Goal: Task Accomplishment & Management: Use online tool/utility

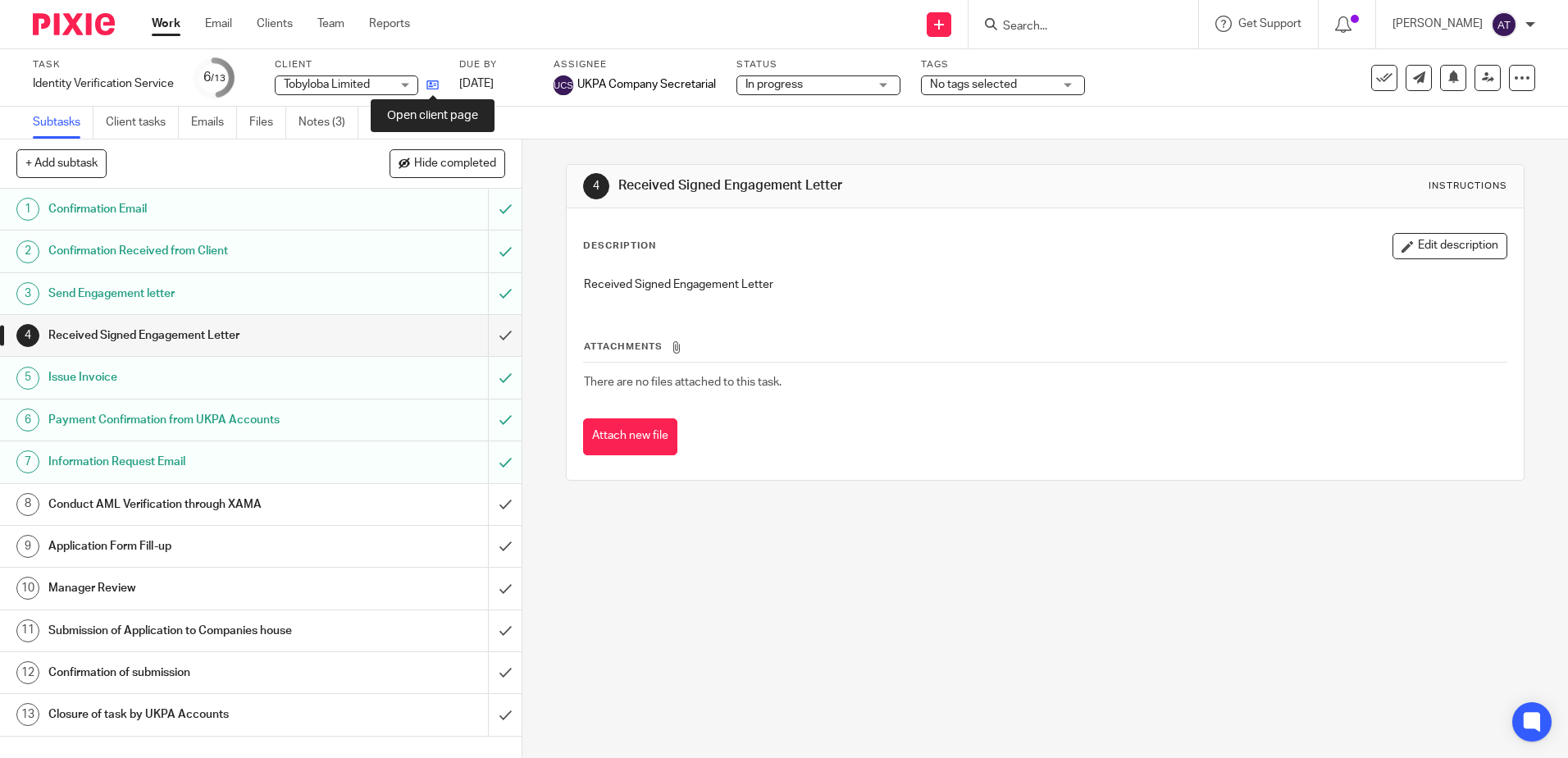
drag, startPoint x: 444, startPoint y: 94, endPoint x: 427, endPoint y: 83, distance: 20.2
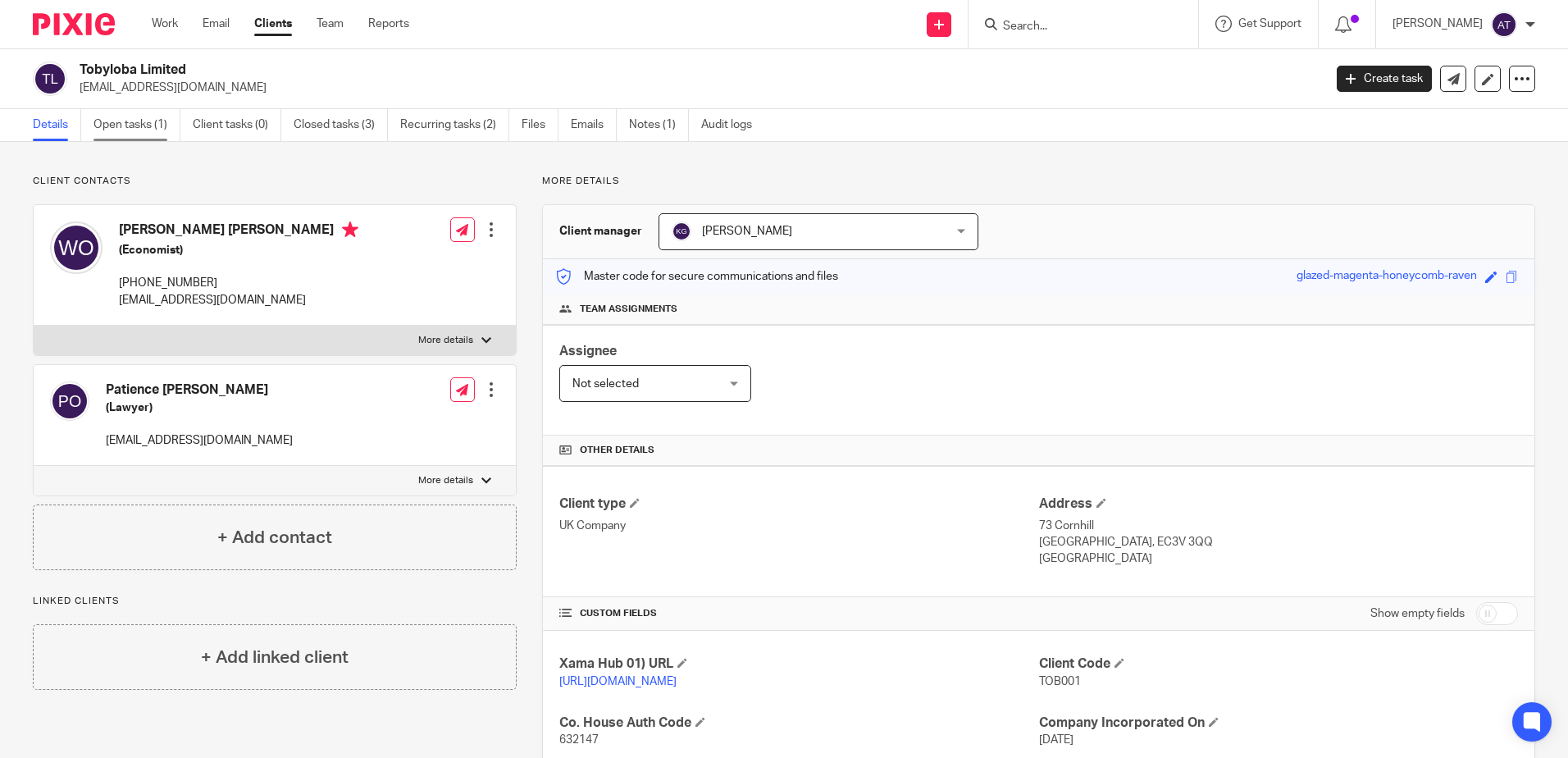
click at [147, 128] on link "Open tasks (1)" at bounding box center [138, 125] width 87 height 32
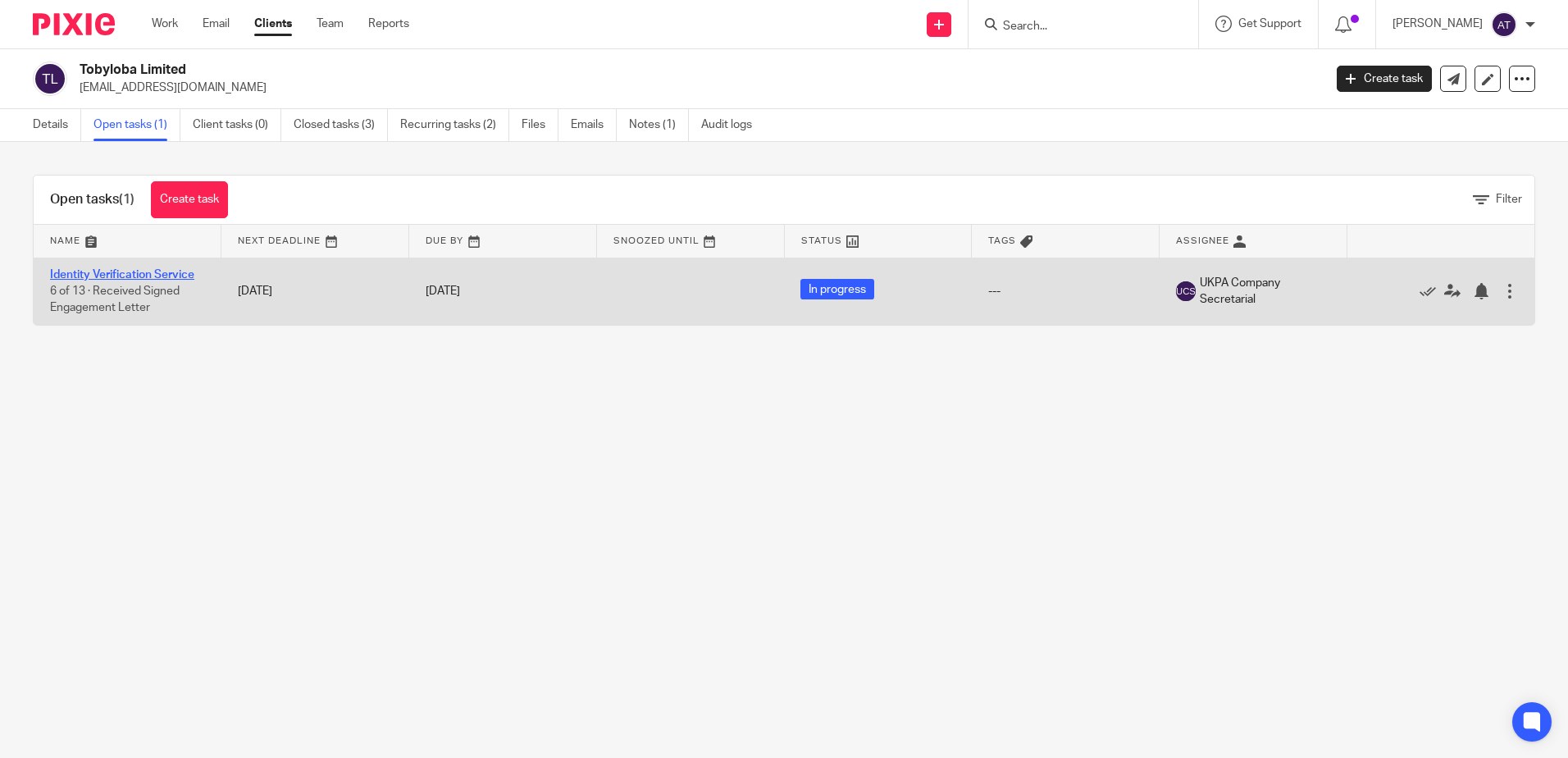
click at [159, 273] on link "Identity Verification Service" at bounding box center [122, 275] width 144 height 12
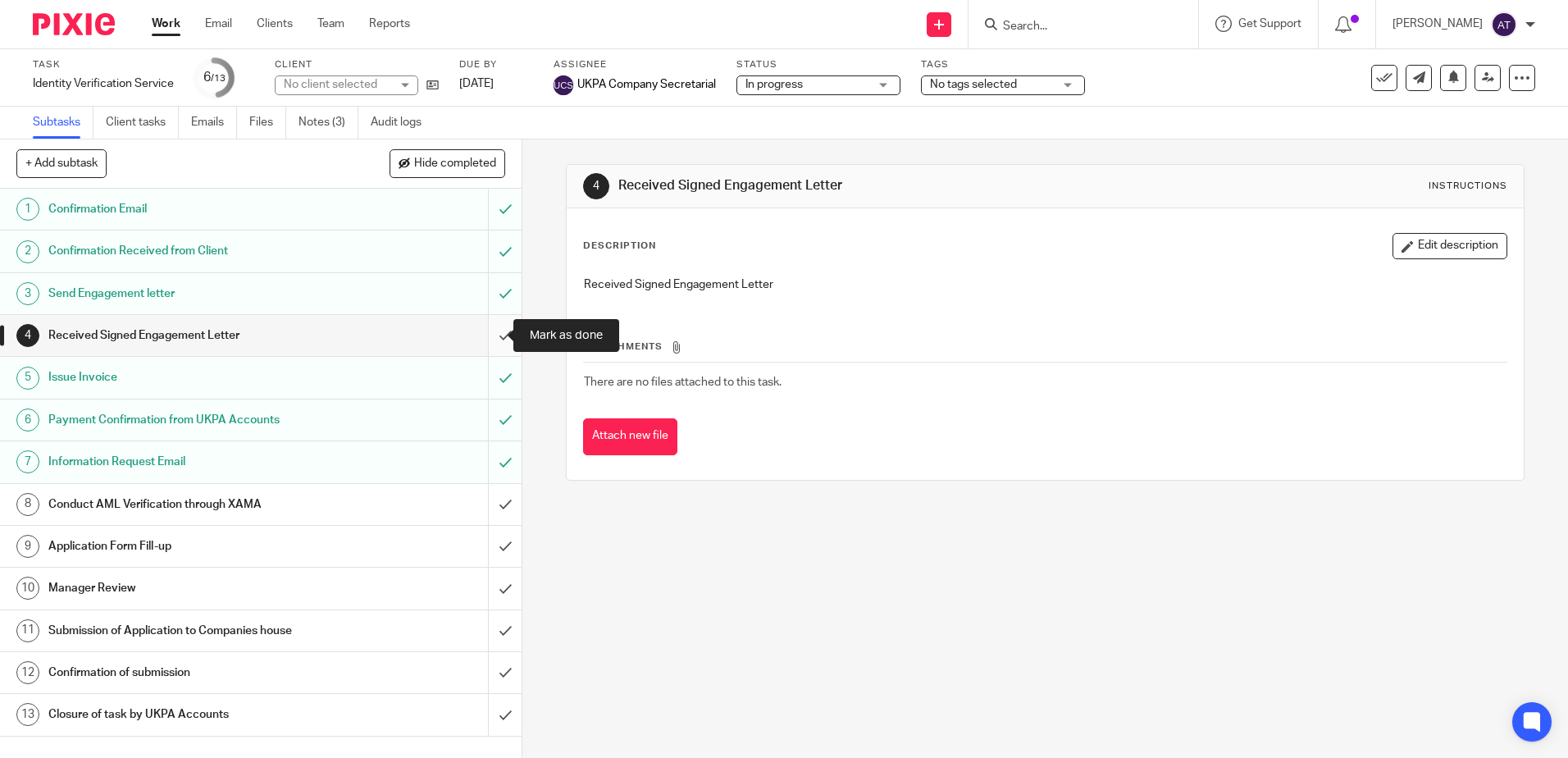
click at [493, 333] on input "submit" at bounding box center [261, 335] width 522 height 41
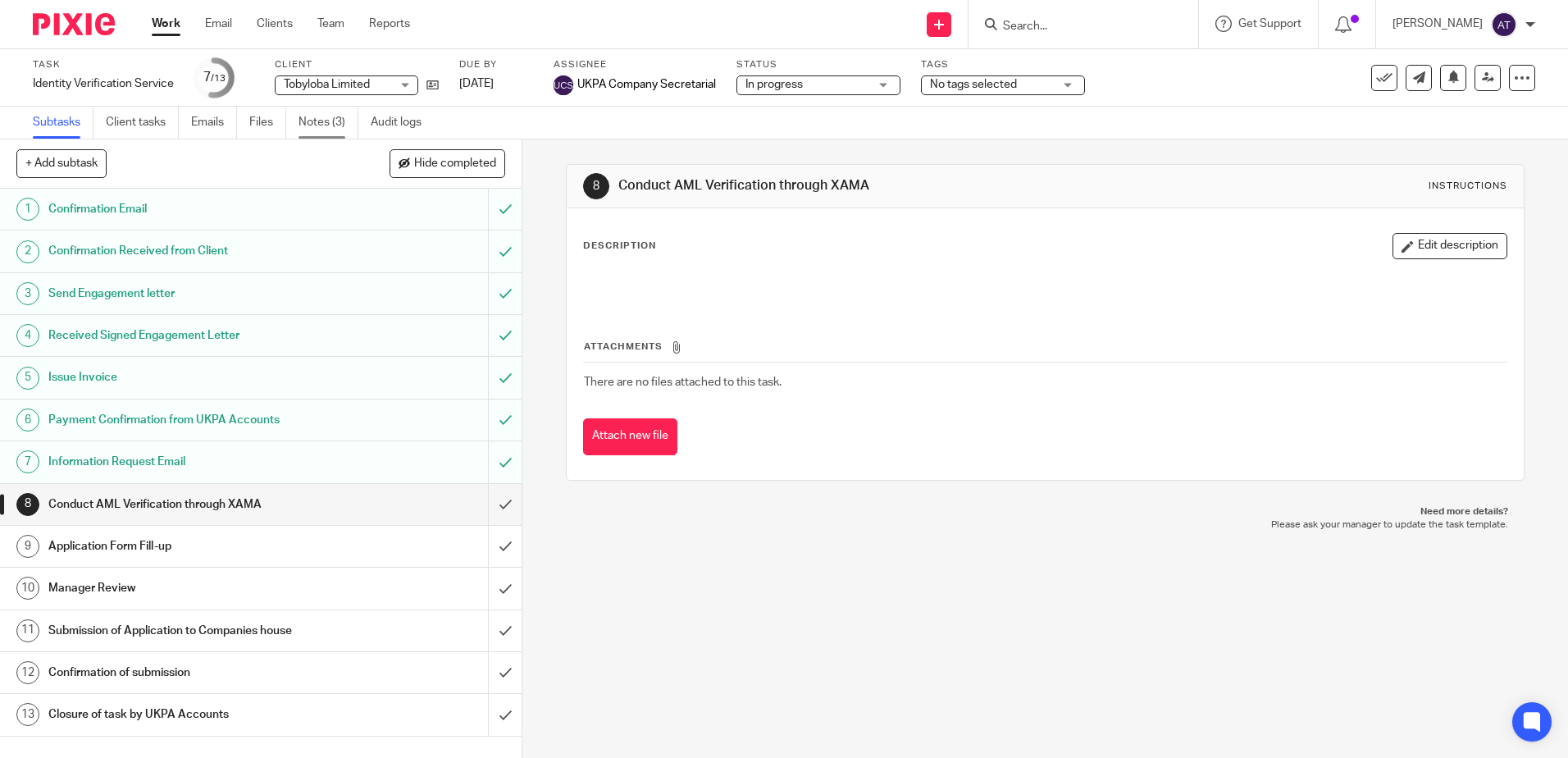
click at [345, 132] on link "Notes (3)" at bounding box center [328, 122] width 60 height 32
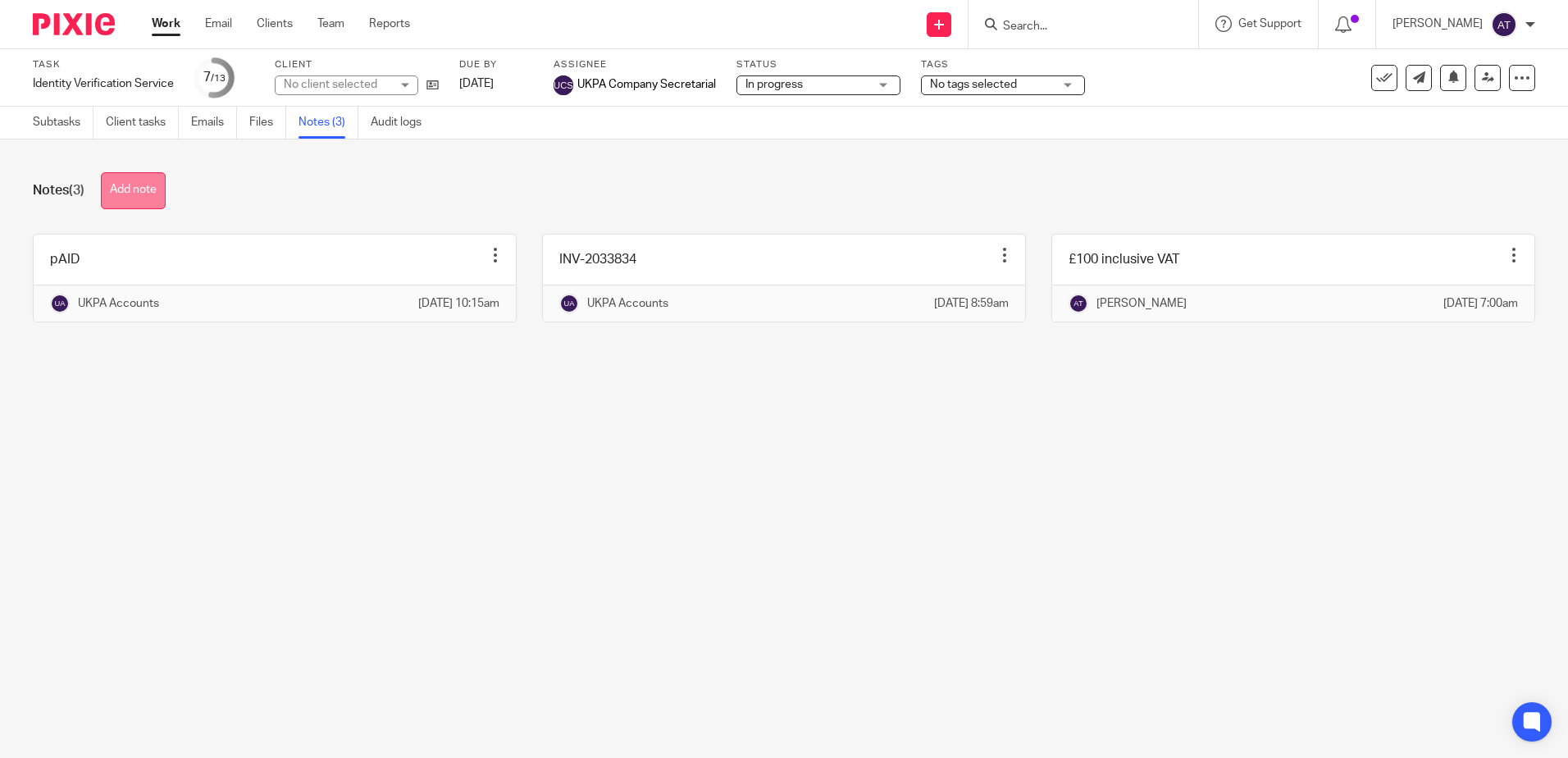
click at [138, 198] on button "Add note" at bounding box center [133, 191] width 65 height 37
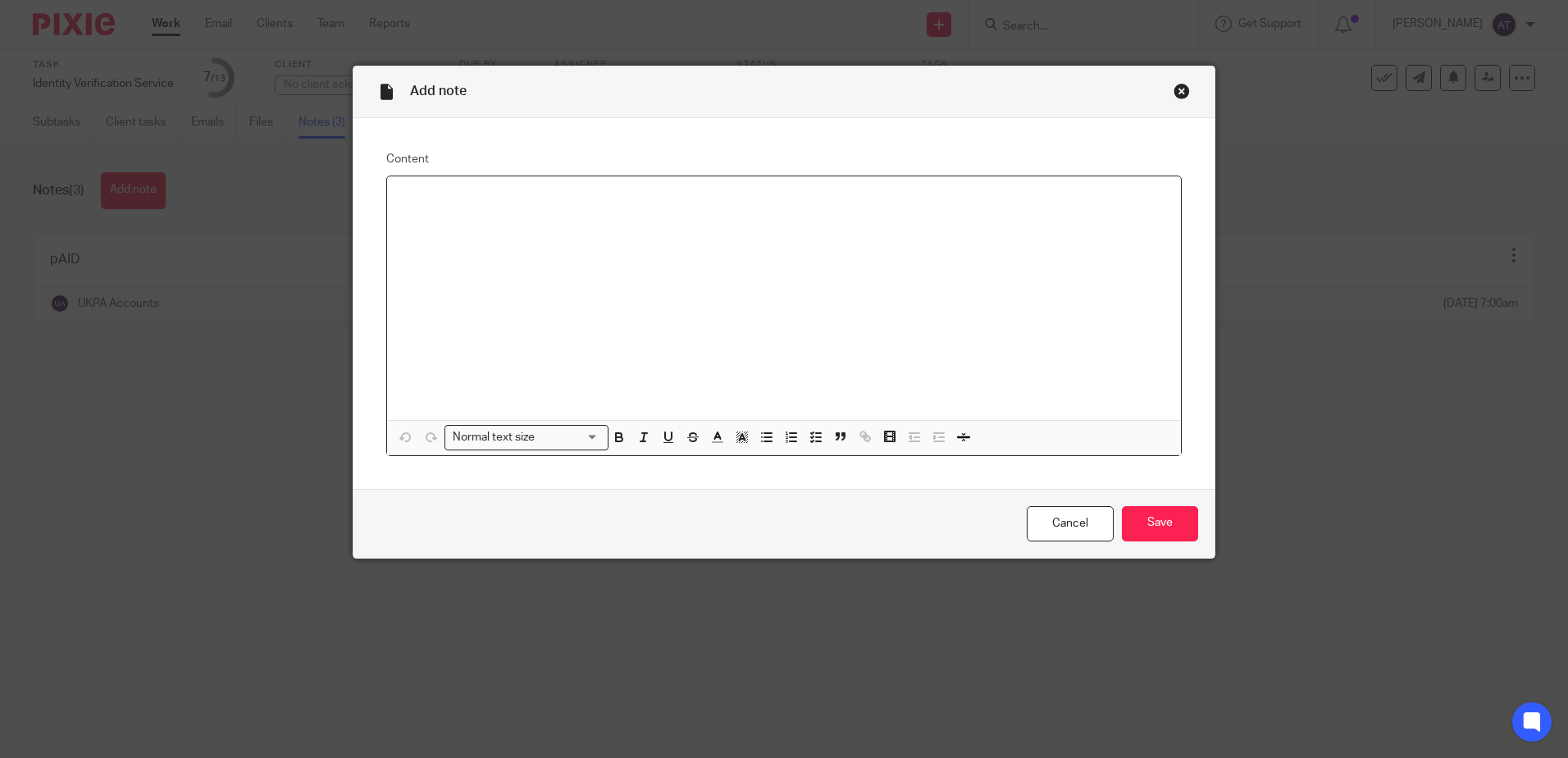
click at [492, 212] on div at bounding box center [784, 298] width 794 height 244
click at [538, 184] on div "IDV filed for Waheed, Awaiting POA and video call time with Patience" at bounding box center [784, 298] width 794 height 244
click at [1165, 528] on input "Save" at bounding box center [1160, 524] width 77 height 35
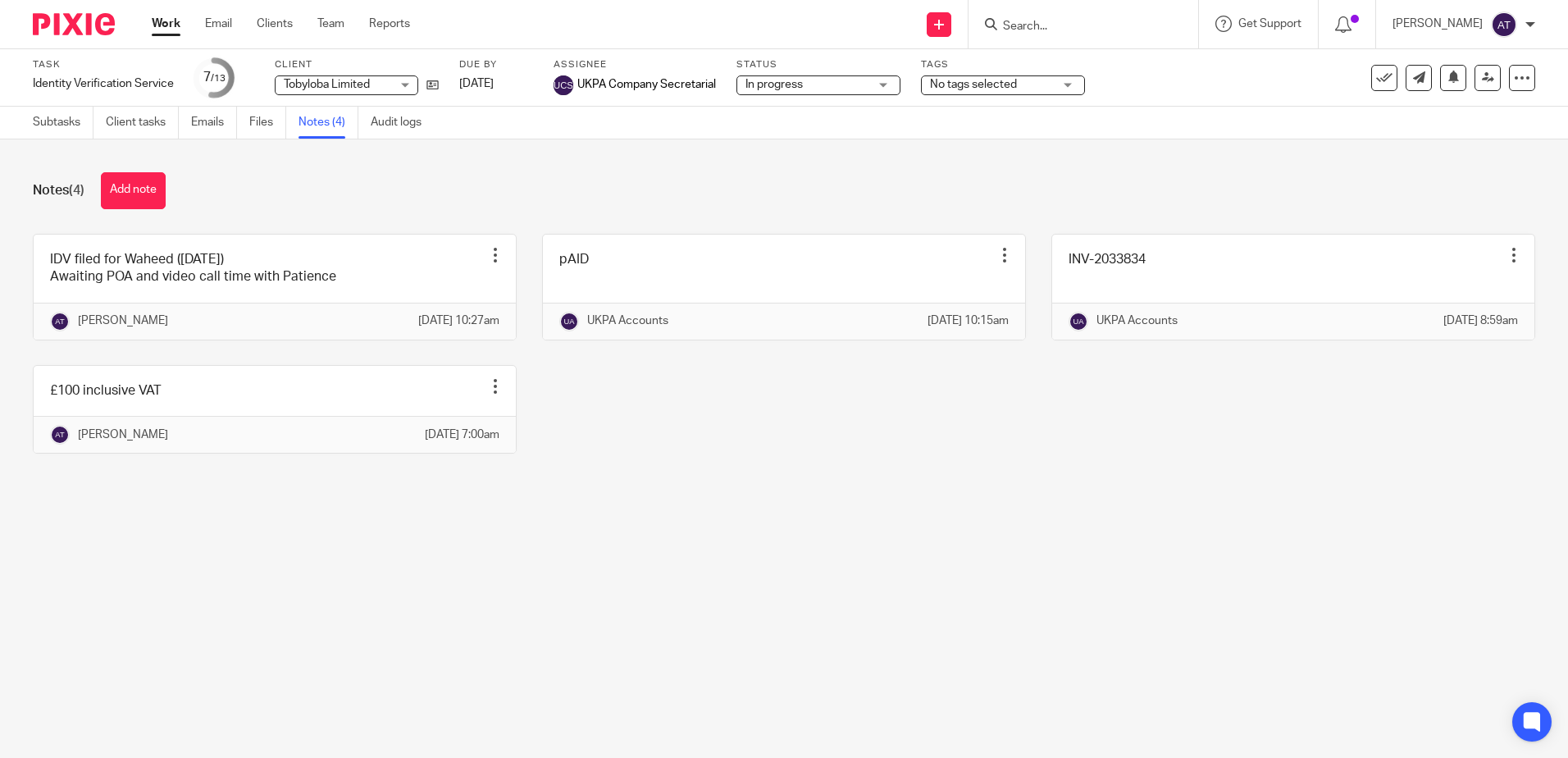
click at [1113, 565] on main "Task Identity Verification Service Save Identity Verification Service 7 /13 Cli…" at bounding box center [784, 379] width 1568 height 758
click at [891, 667] on main "Task Identity Verification Service Save Identity Verification Service 7 /13 Cli…" at bounding box center [784, 379] width 1568 height 758
click at [1097, 34] on input "Search" at bounding box center [1075, 26] width 147 height 15
type input "c"
